Goal: Navigation & Orientation: Find specific page/section

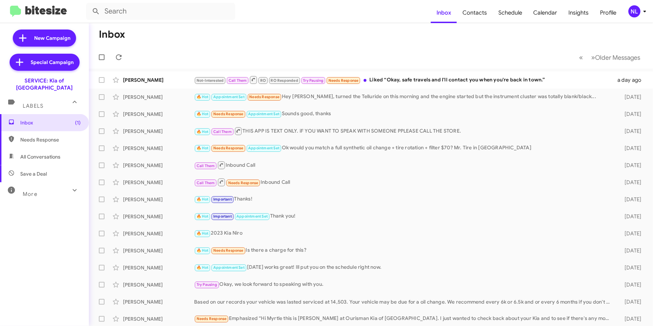
click at [640, 12] on div "NL" at bounding box center [634, 11] width 12 height 12
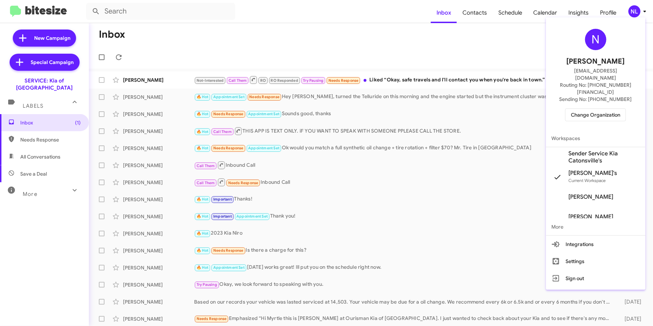
click at [540, 12] on div at bounding box center [326, 163] width 653 height 326
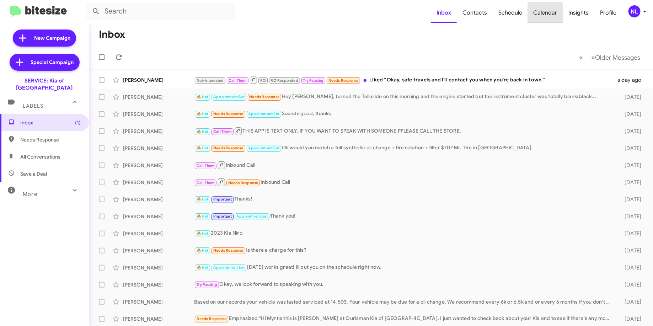
click at [543, 14] on span "Calendar" at bounding box center [545, 12] width 35 height 21
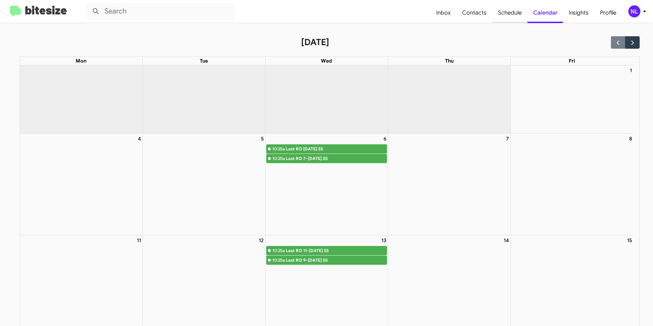
click at [513, 12] on span "Schedule" at bounding box center [509, 12] width 35 height 21
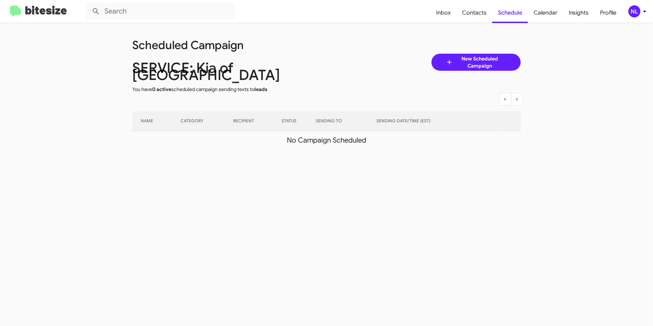
click at [103, 138] on app-scheduler "Scheduled Campaign SERVICE: Kia of Catonsville You have 0 active scheduled camp…" at bounding box center [326, 87] width 653 height 129
click at [633, 13] on div "NL" at bounding box center [634, 11] width 12 height 12
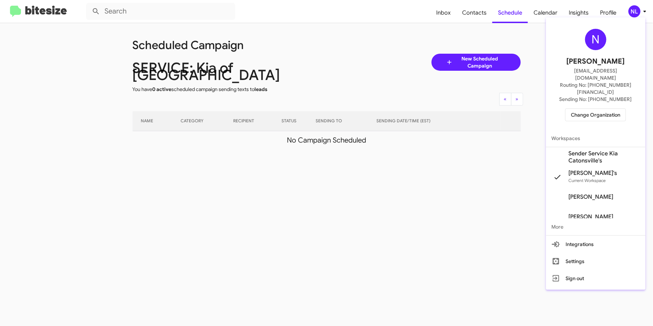
click at [596, 147] on span "Sender Service Kia Catonsville's" at bounding box center [596, 157] width 100 height 20
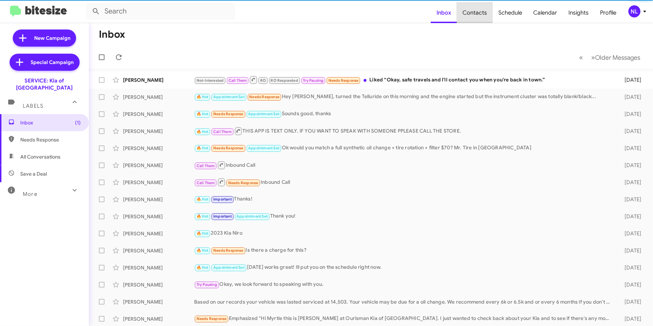
click at [477, 12] on span "Contacts" at bounding box center [475, 12] width 36 height 21
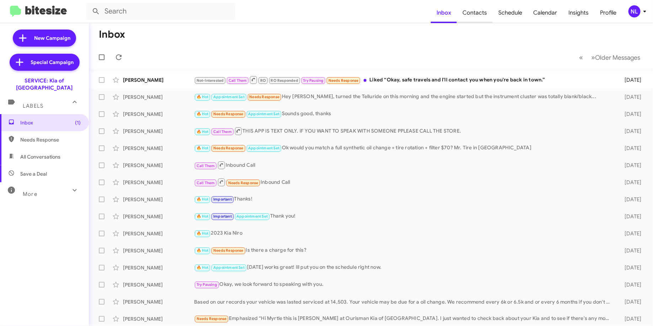
type input "in:groups"
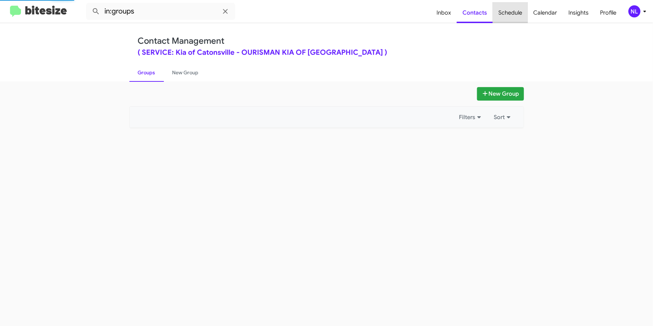
click at [515, 10] on span "Schedule" at bounding box center [510, 12] width 35 height 21
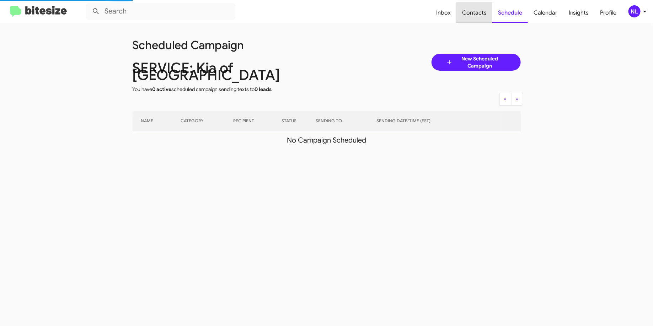
click at [488, 14] on span "Contacts" at bounding box center [474, 12] width 36 height 21
type input "in:groups"
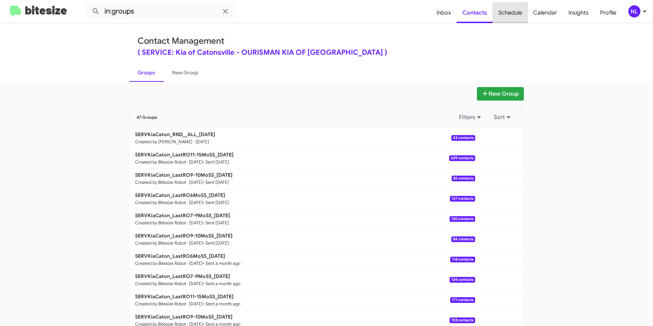
click at [507, 9] on span "Schedule" at bounding box center [510, 12] width 35 height 21
